Goal: Task Accomplishment & Management: Use online tool/utility

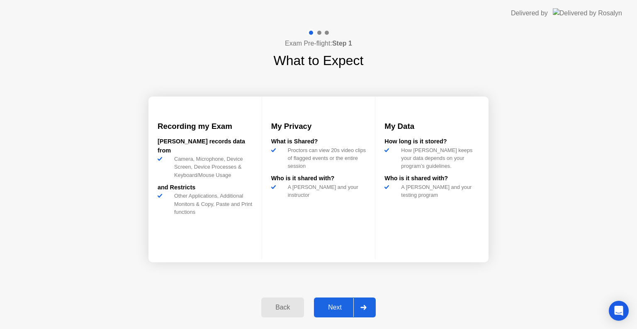
click at [375, 316] on button "Next" at bounding box center [345, 308] width 62 height 20
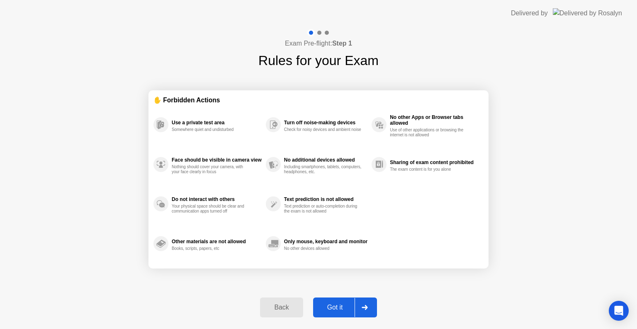
click at [368, 313] on div at bounding box center [364, 307] width 20 height 19
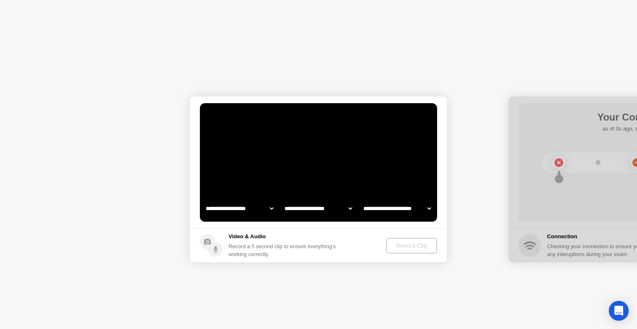
select select "**********"
select select "*******"
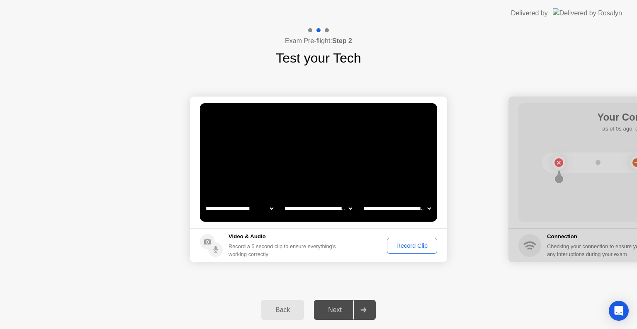
click at [410, 247] on div "Record Clip" at bounding box center [412, 245] width 44 height 7
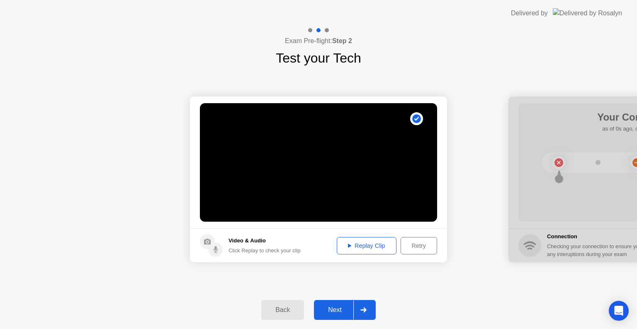
drag, startPoint x: 410, startPoint y: 247, endPoint x: 361, endPoint y: 310, distance: 79.5
click at [361, 310] on div "**********" at bounding box center [318, 178] width 637 height 303
click at [361, 310] on icon at bounding box center [363, 310] width 6 height 5
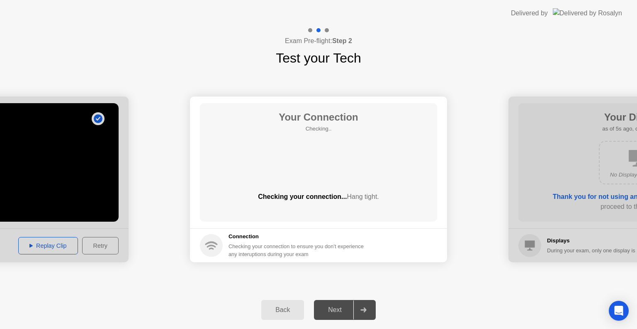
click at [382, 303] on div "Back Next" at bounding box center [318, 310] width 637 height 38
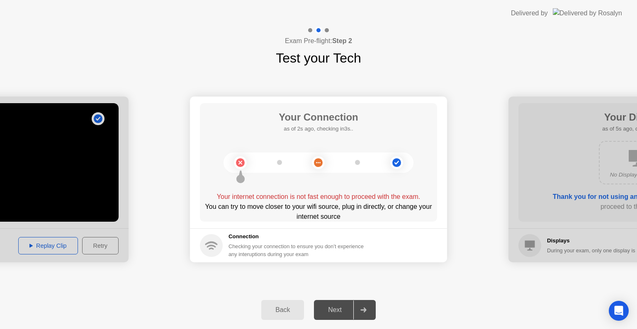
click at [341, 191] on div "Your Connection as of 2s ago, checking in3s.. Your internet connection is not f…" at bounding box center [318, 162] width 237 height 119
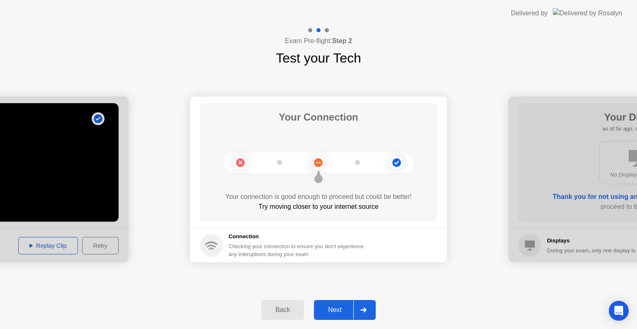
click at [363, 308] on icon at bounding box center [363, 310] width 6 height 5
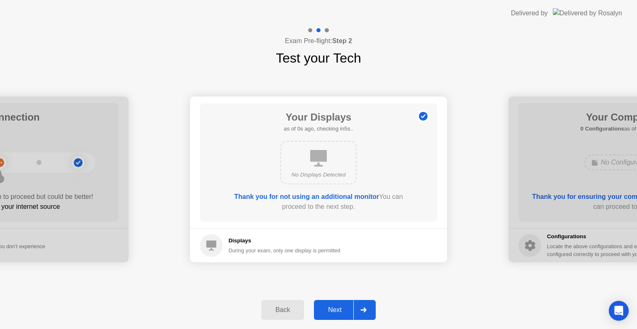
click at [363, 308] on icon at bounding box center [363, 310] width 6 height 5
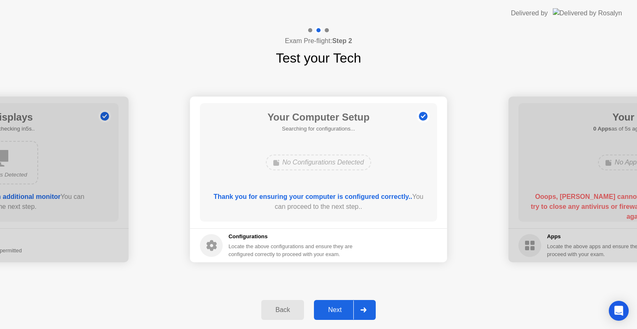
click at [363, 308] on icon at bounding box center [363, 310] width 6 height 5
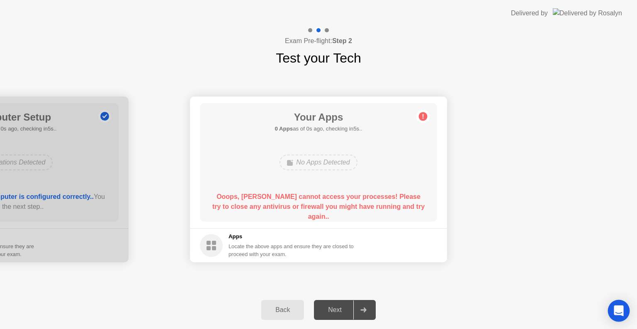
click at [611, 314] on div "Open Intercom Messenger" at bounding box center [619, 311] width 22 height 22
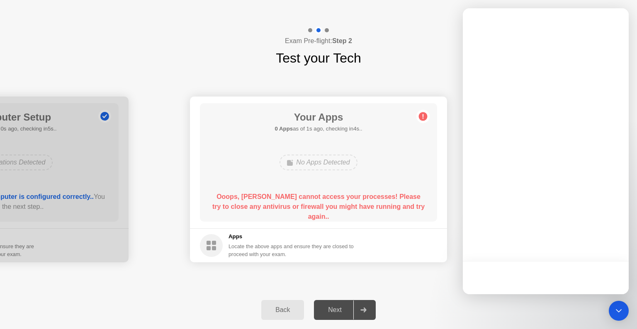
click at [623, 237] on div at bounding box center [546, 151] width 166 height 286
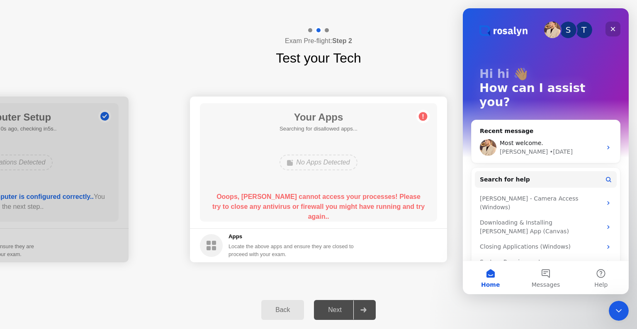
click at [613, 26] on icon "Close" at bounding box center [612, 29] width 7 height 7
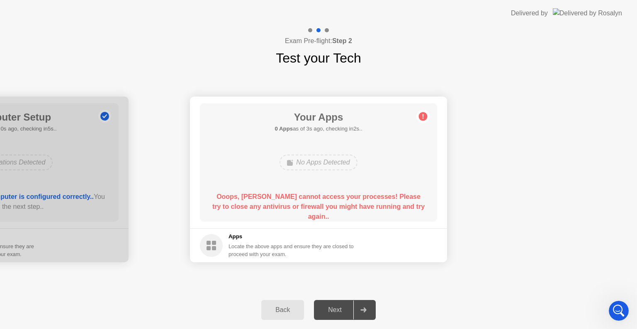
click at [337, 165] on div "No Apps Detected" at bounding box center [318, 163] width 78 height 16
click at [346, 254] on div "Locate the above apps and ensure they are closed to proceed with your exam." at bounding box center [291, 250] width 126 height 16
